Goal: Navigation & Orientation: Find specific page/section

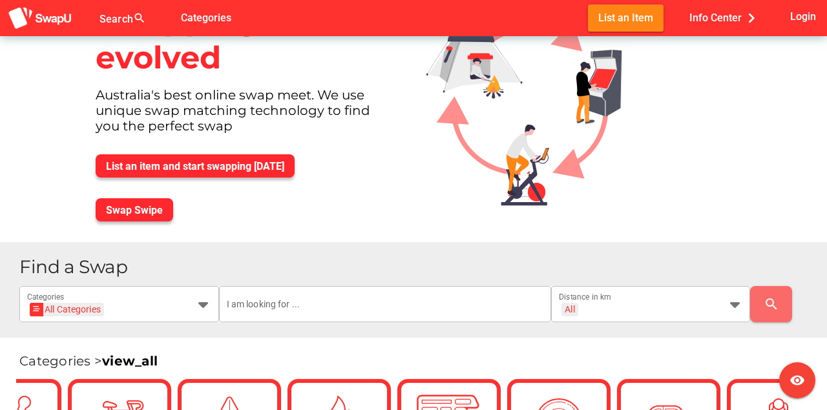
scroll to position [56, 0]
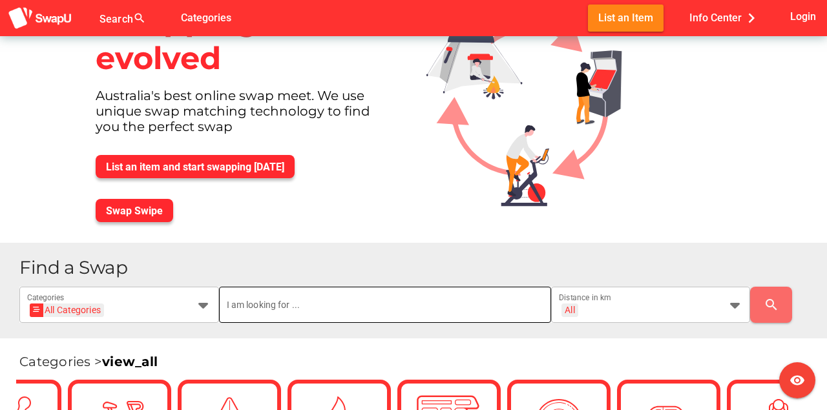
click at [271, 315] on input "text" at bounding box center [385, 305] width 316 height 36
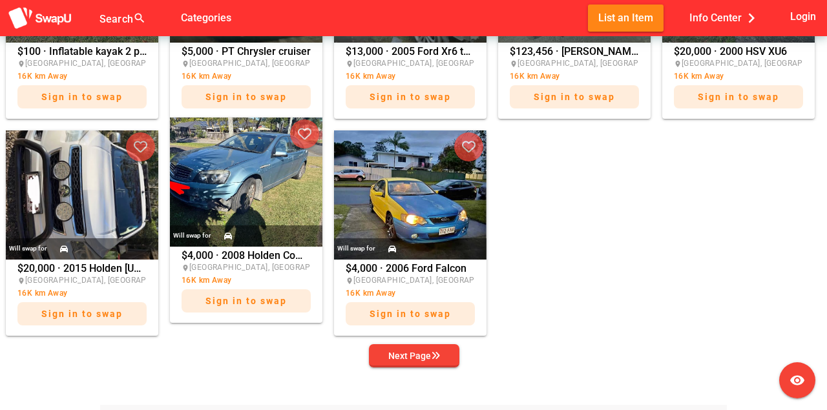
scroll to position [0, 0]
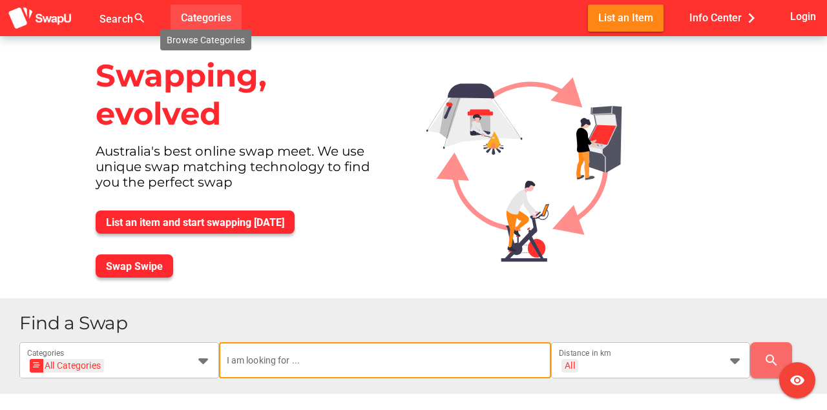
click at [218, 16] on span "Categories" at bounding box center [206, 17] width 50 height 21
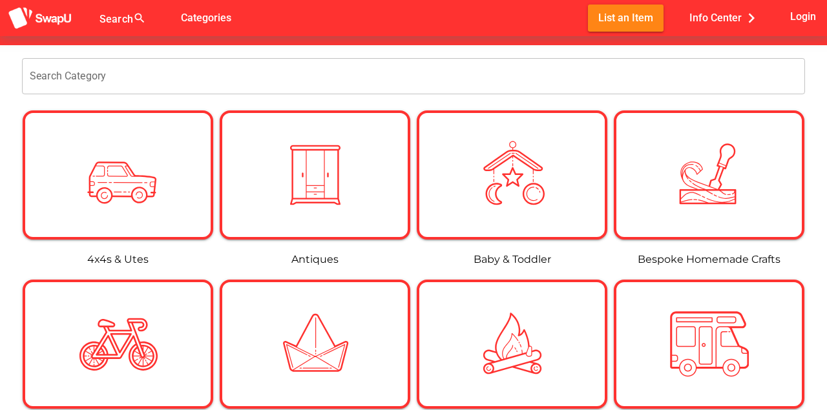
scroll to position [144, 0]
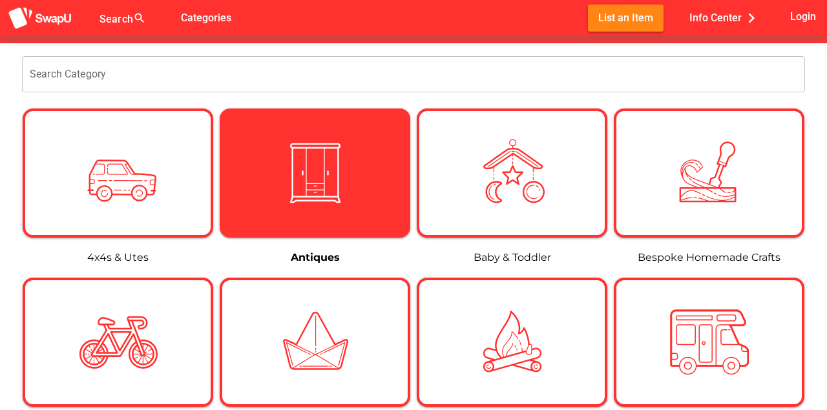
click at [350, 175] on img at bounding box center [315, 173] width 79 height 79
